Goal: Use online tool/utility

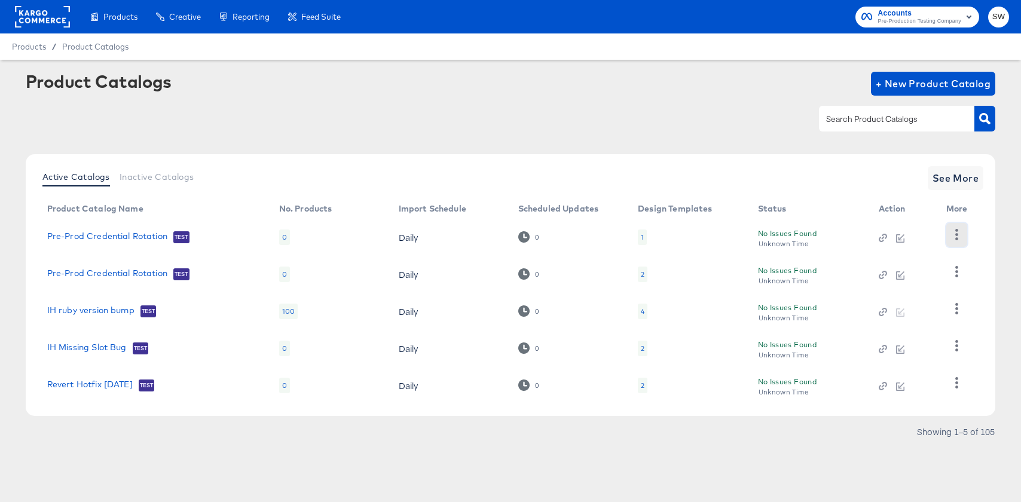
click at [954, 240] on icon "button" at bounding box center [956, 234] width 11 height 11
click at [100, 384] on link "Revert Hotfix [DATE]" at bounding box center [90, 386] width 86 height 12
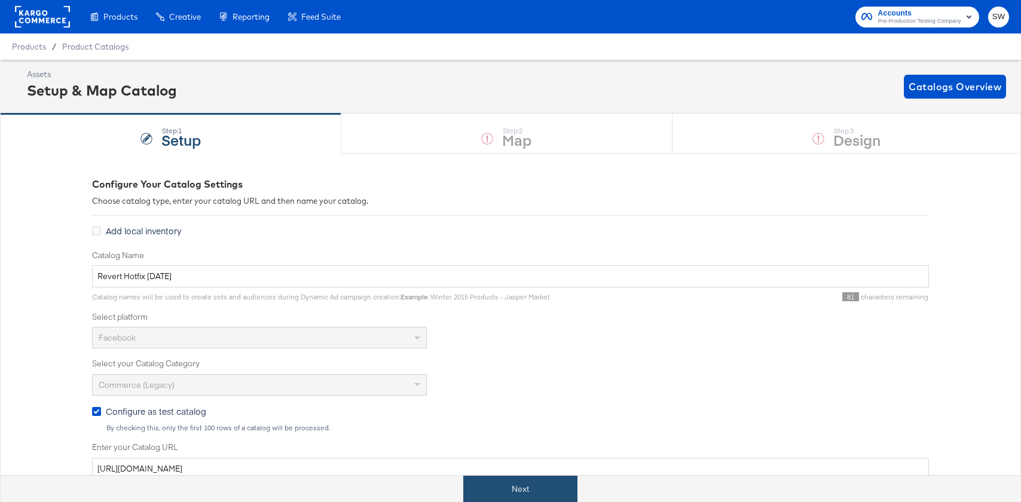
click at [512, 485] on button "Next" at bounding box center [520, 489] width 114 height 27
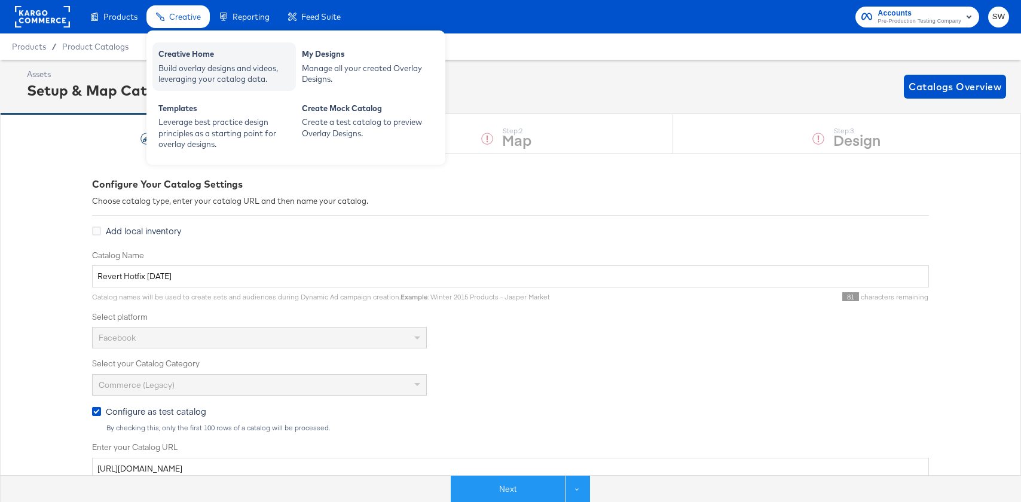
click at [173, 48] on div "Creative Home" at bounding box center [224, 55] width 132 height 14
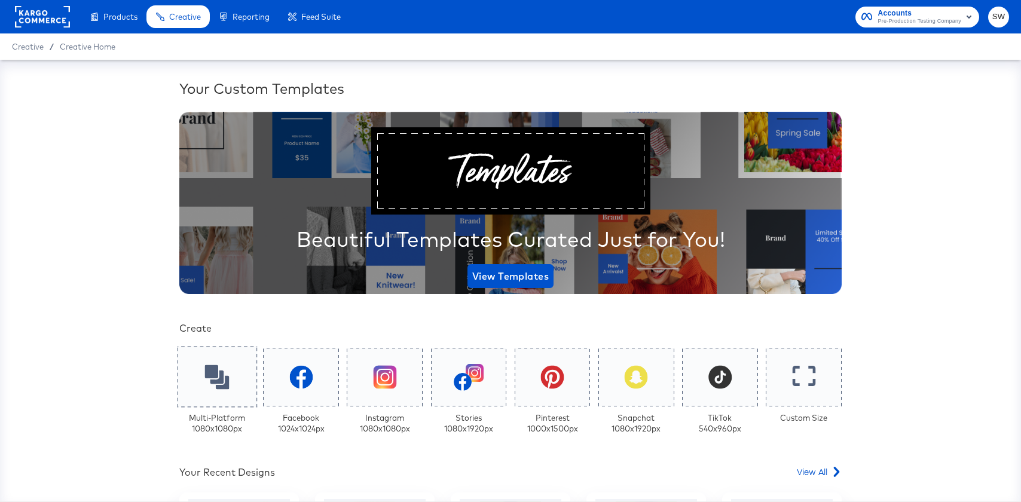
click at [237, 372] on div at bounding box center [218, 377] width 80 height 61
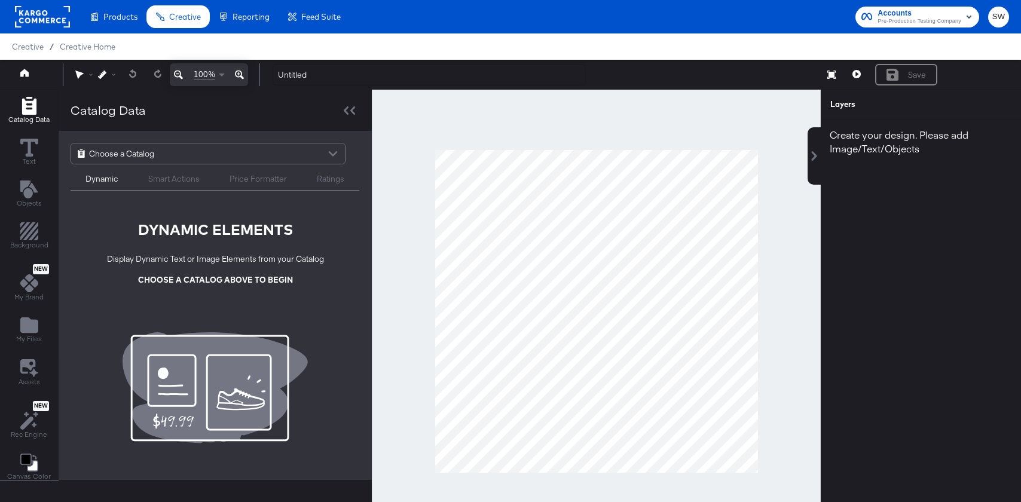
click at [144, 150] on span "Choose a Catalog" at bounding box center [121, 154] width 65 height 20
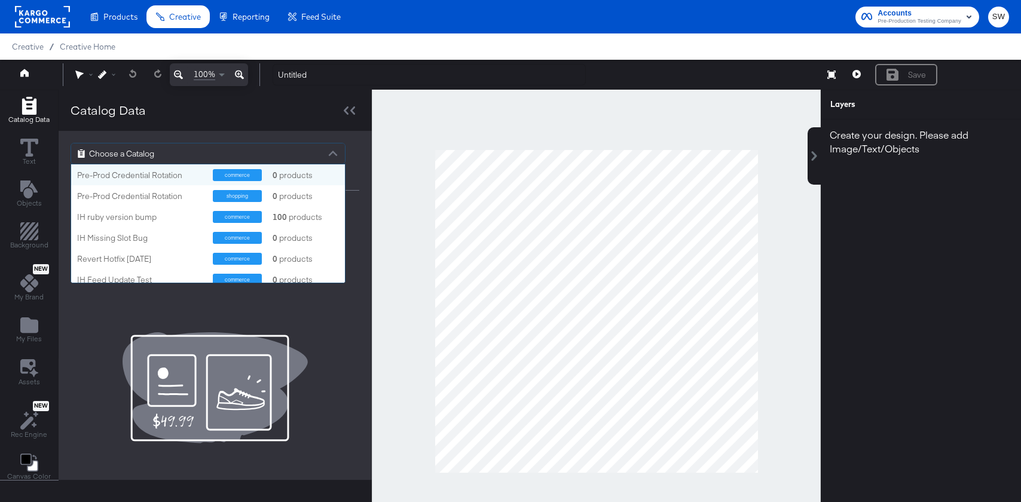
scroll to position [118, 274]
click at [36, 147] on icon at bounding box center [29, 148] width 18 height 18
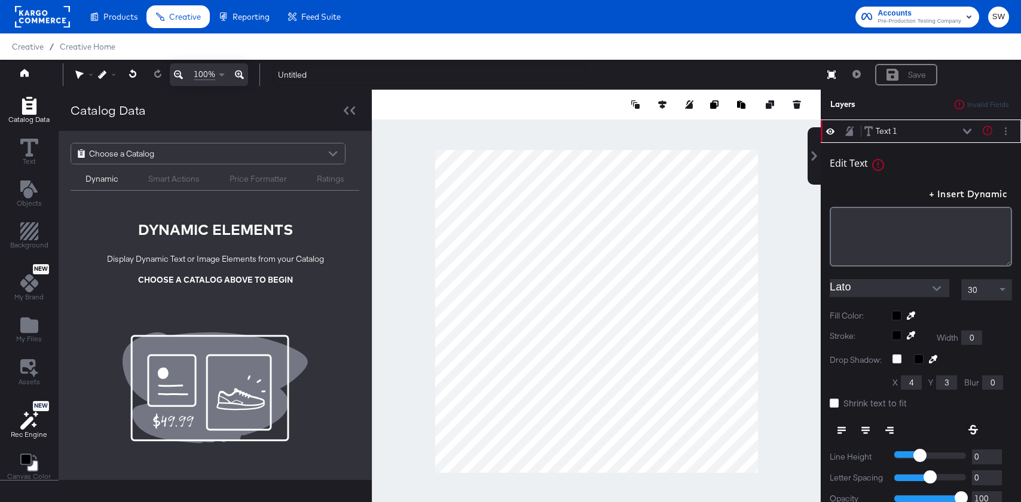
click at [29, 421] on icon at bounding box center [26, 423] width 13 height 13
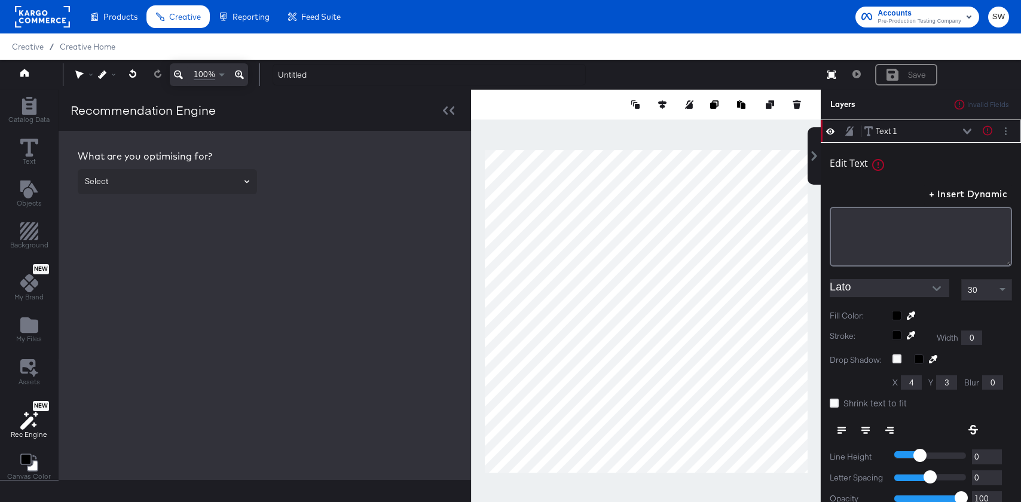
click at [245, 184] on button "Open" at bounding box center [247, 181] width 5 height 17
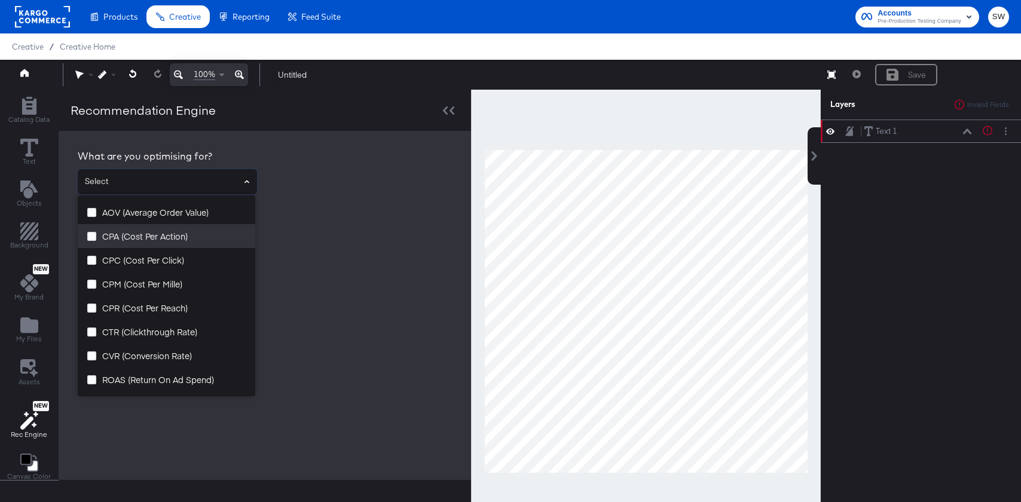
click at [176, 243] on li "CPA (Cost Per Action)" at bounding box center [167, 236] width 178 height 24
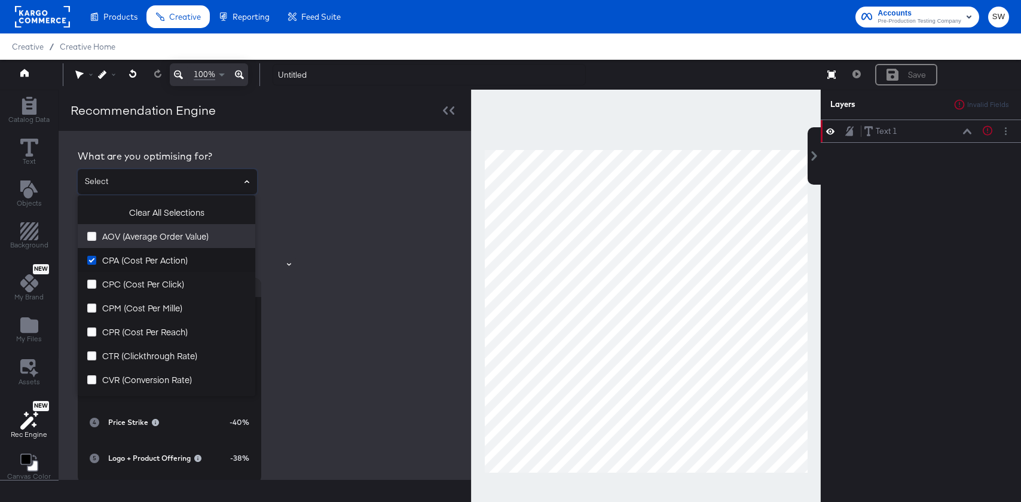
click at [99, 239] on div "AOV (Average Order Value)" at bounding box center [147, 236] width 121 height 12
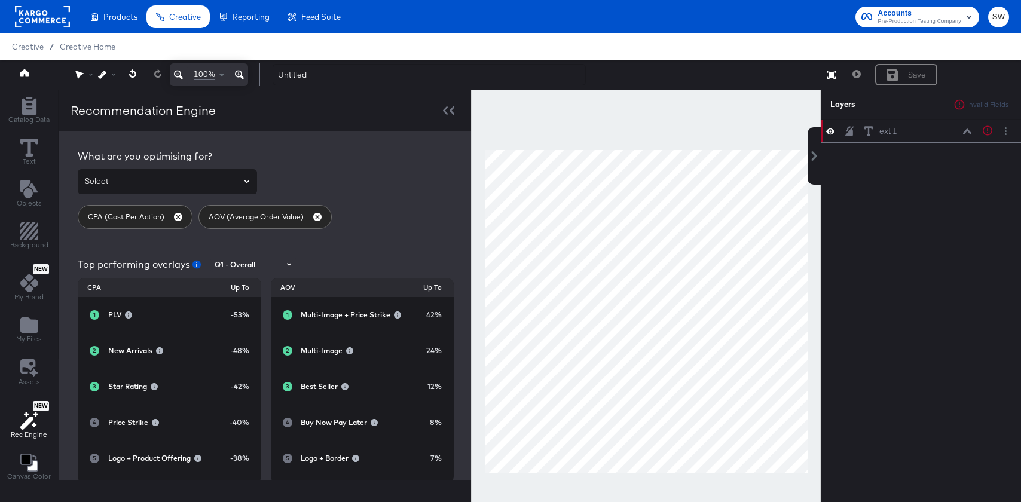
click at [343, 248] on div "What are you optimising for? CPA (Cost Per Action) AOV (Average Order Value) To…" at bounding box center [265, 317] width 389 height 349
click at [249, 261] on input "Q1 - Overall" at bounding box center [253, 265] width 82 height 14
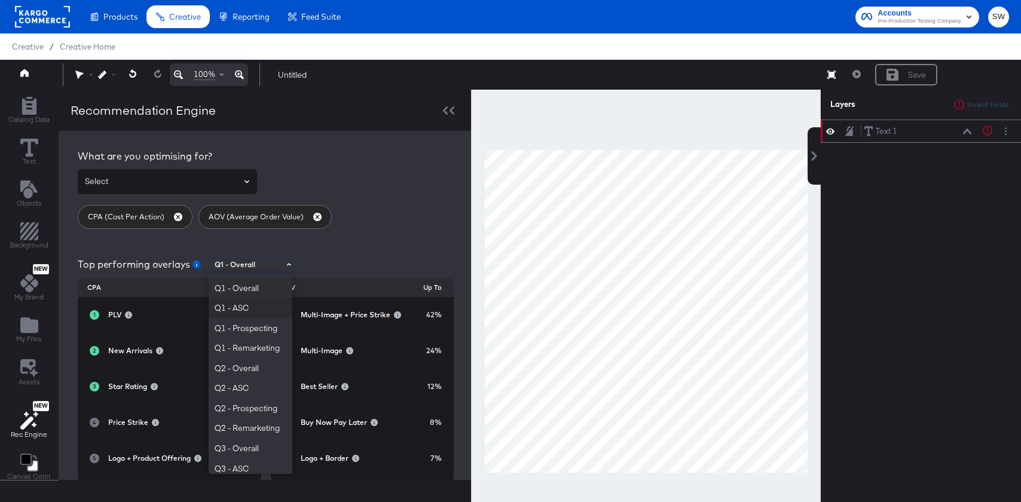
click at [252, 316] on li "Q1 - ASC" at bounding box center [251, 308] width 84 height 20
